Goal: Information Seeking & Learning: Learn about a topic

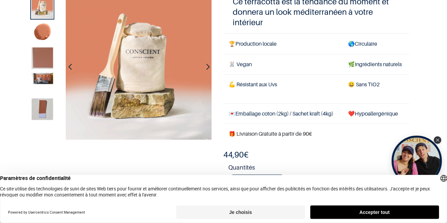
scroll to position [41, 0]
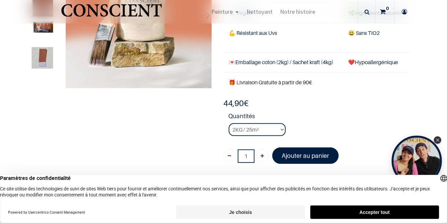
scroll to position [102, 0]
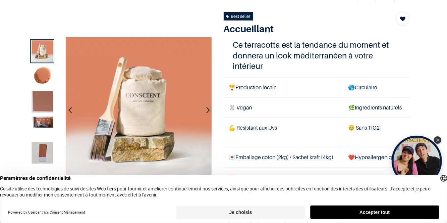
scroll to position [36, 0]
click at [44, 57] on img at bounding box center [42, 50] width 21 height 21
click at [205, 110] on button "button" at bounding box center [208, 109] width 10 height 25
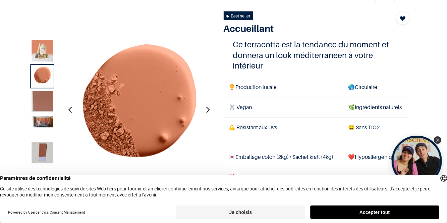
click at [211, 111] on button "button" at bounding box center [208, 109] width 10 height 25
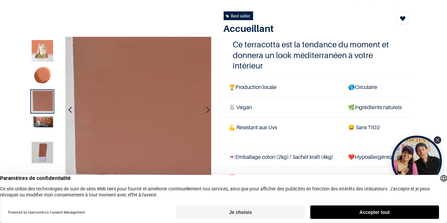
click at [211, 112] on button "button" at bounding box center [208, 109] width 10 height 25
